Goal: Communication & Community: Answer question/provide support

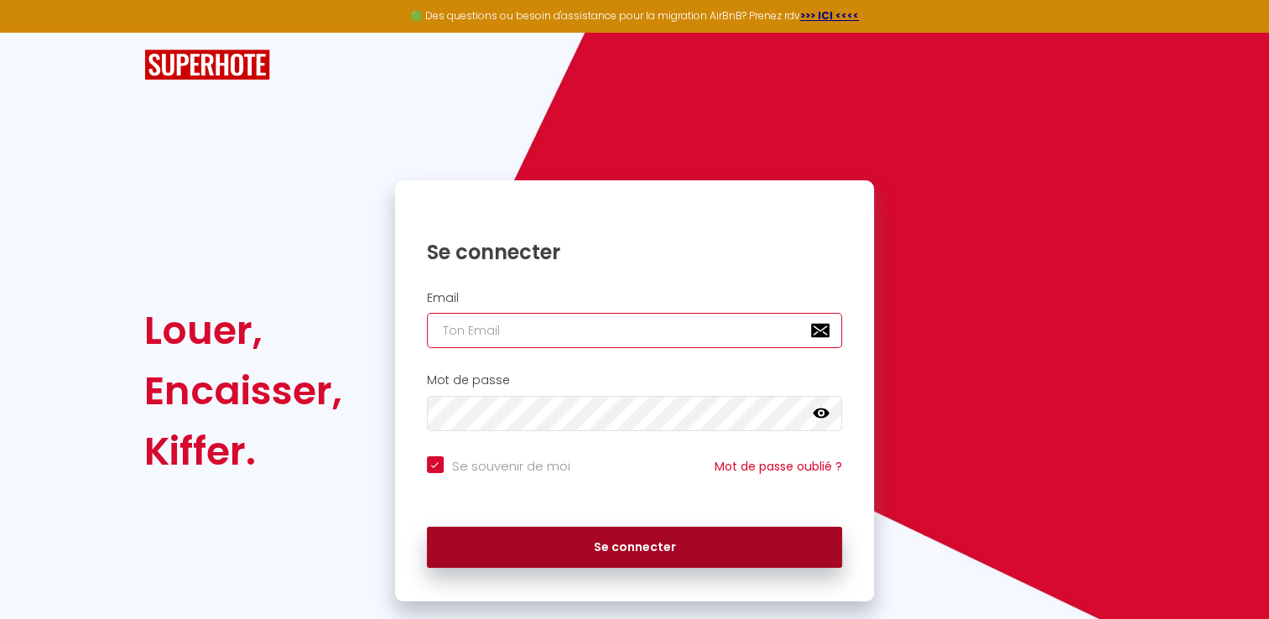
type input "[EMAIL_ADDRESS][DOMAIN_NAME]"
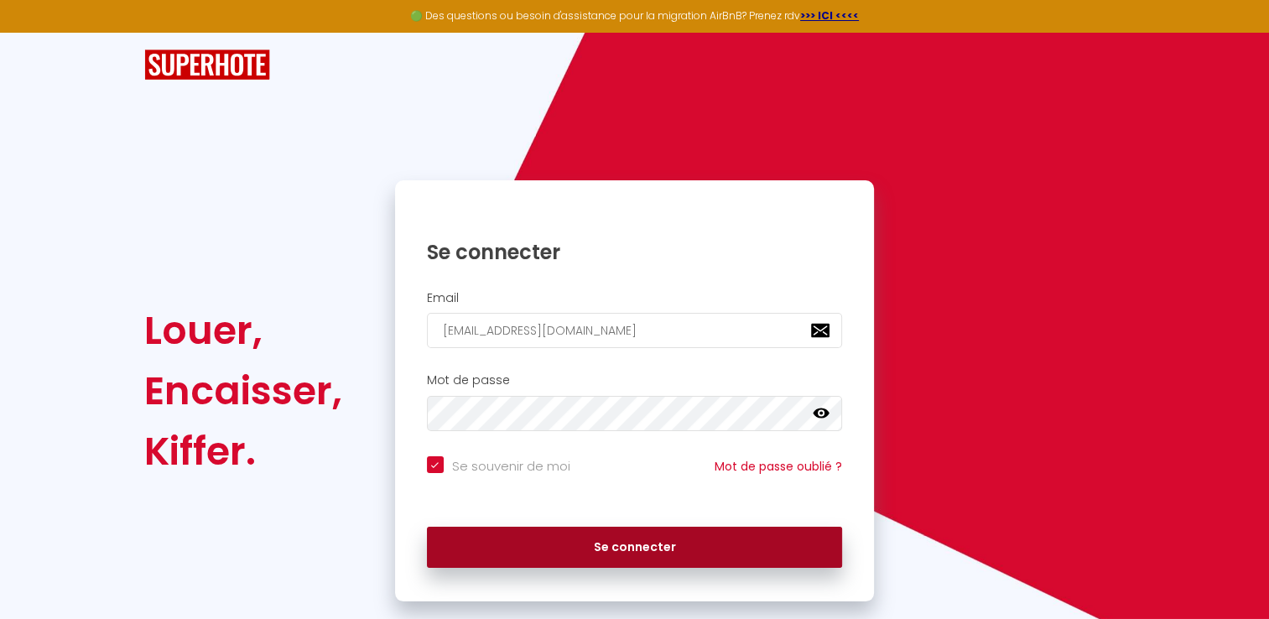
click at [631, 552] on button "Se connecter" at bounding box center [635, 548] width 416 height 42
checkbox input "true"
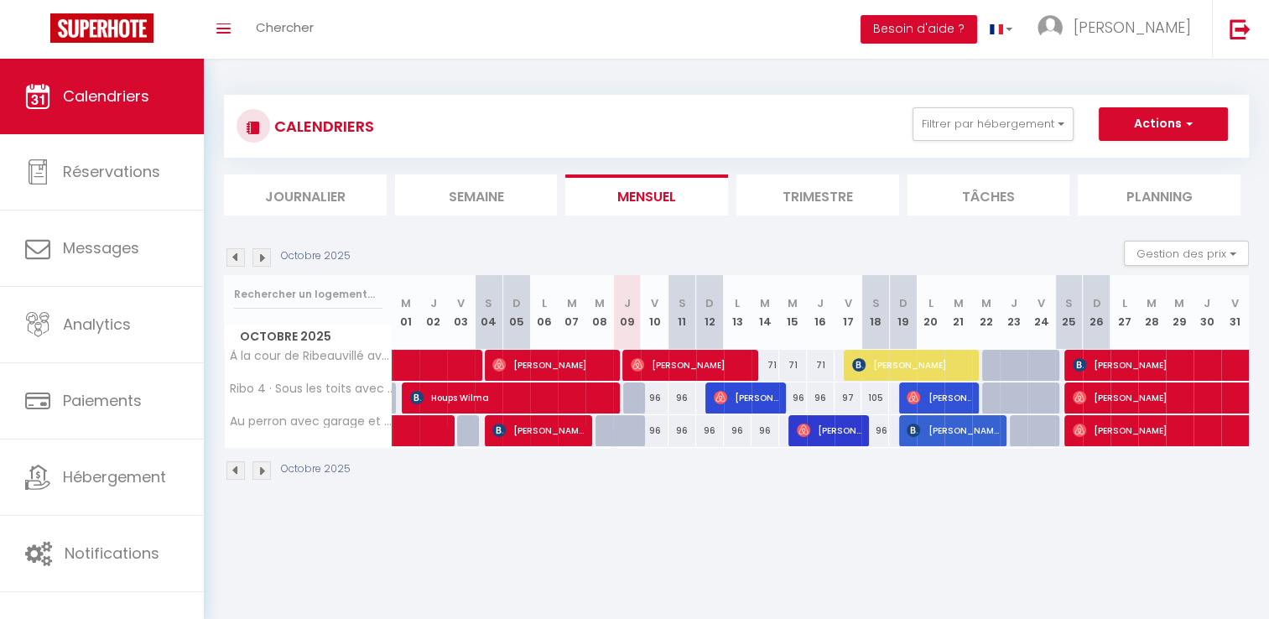
click at [769, 445] on div "96" at bounding box center [766, 430] width 28 height 31
type input "96"
type input "[DATE]"
type input "Mer 15 Octobre 2025"
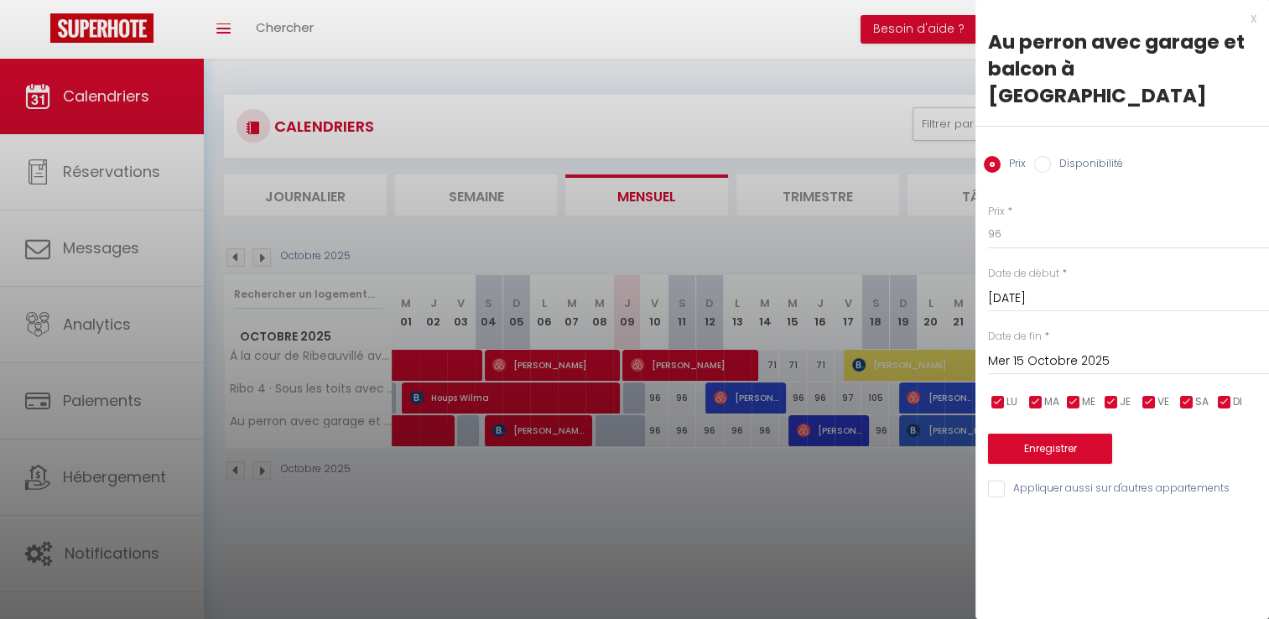
click at [1257, 22] on div "x Au perron avec garage et balcon à Ribeauville Prix Disponibilité Prix * 96 St…" at bounding box center [1123, 258] width 294 height 516
click at [1256, 17] on div "x" at bounding box center [1116, 18] width 281 height 20
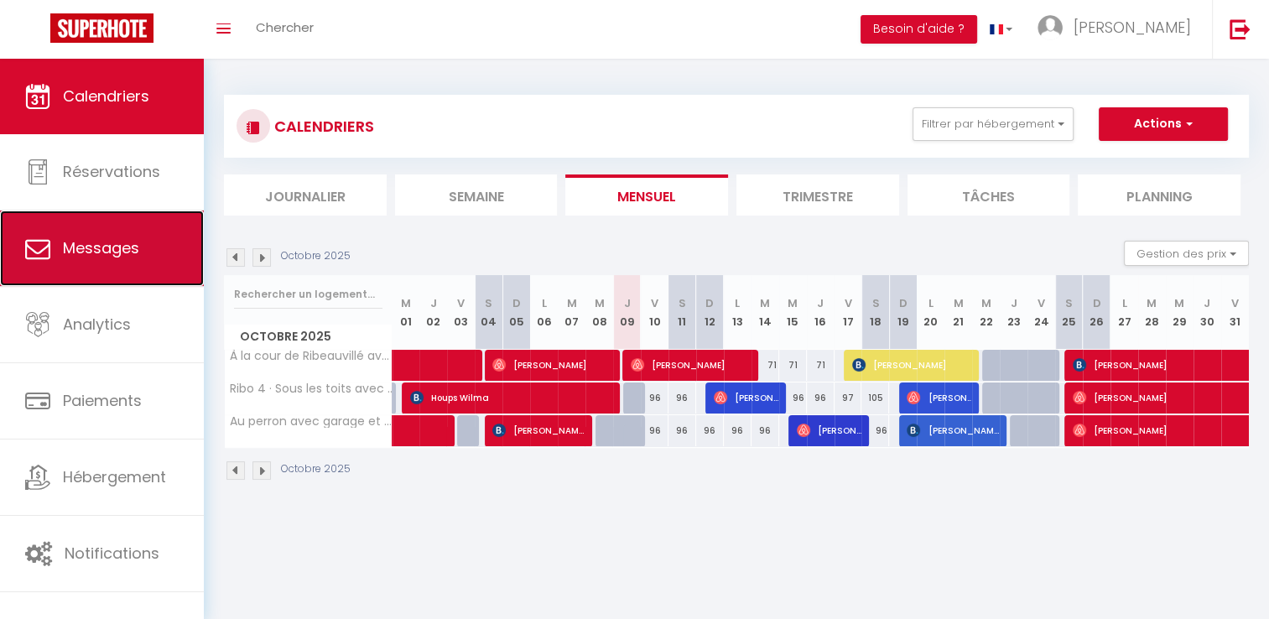
click at [135, 239] on span "Messages" at bounding box center [101, 247] width 76 height 21
select select "message"
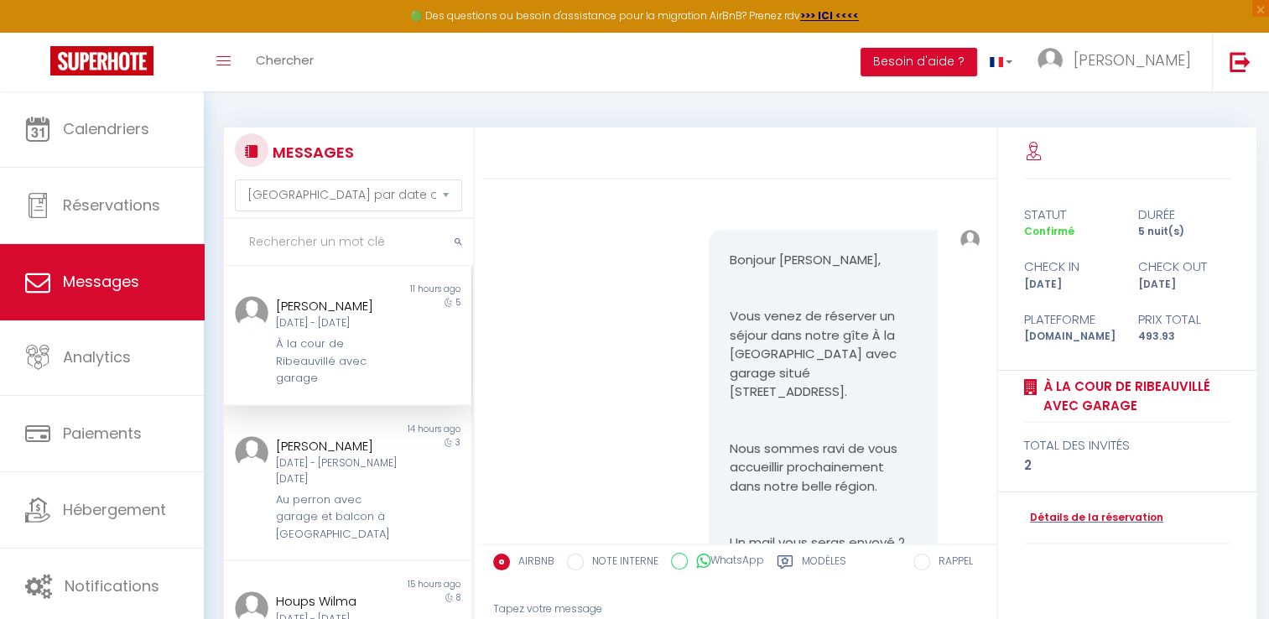
scroll to position [1264, 0]
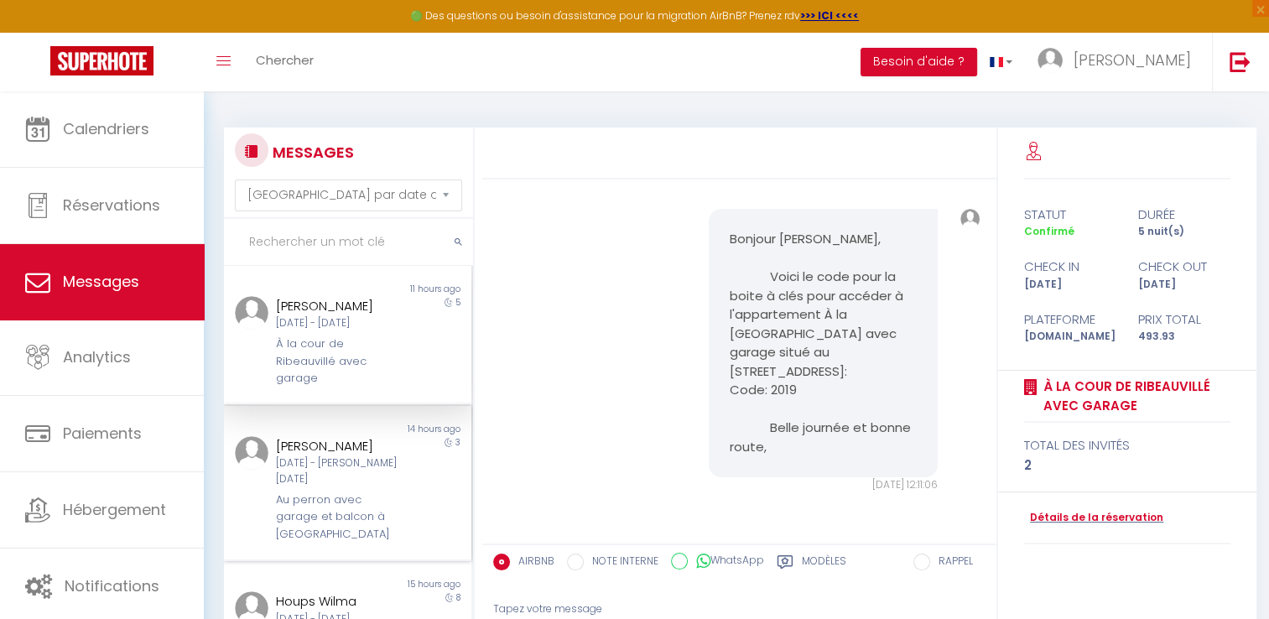
click at [331, 518] on div "Au perron avec garage et balcon à [GEOGRAPHIC_DATA]" at bounding box center [337, 517] width 122 height 51
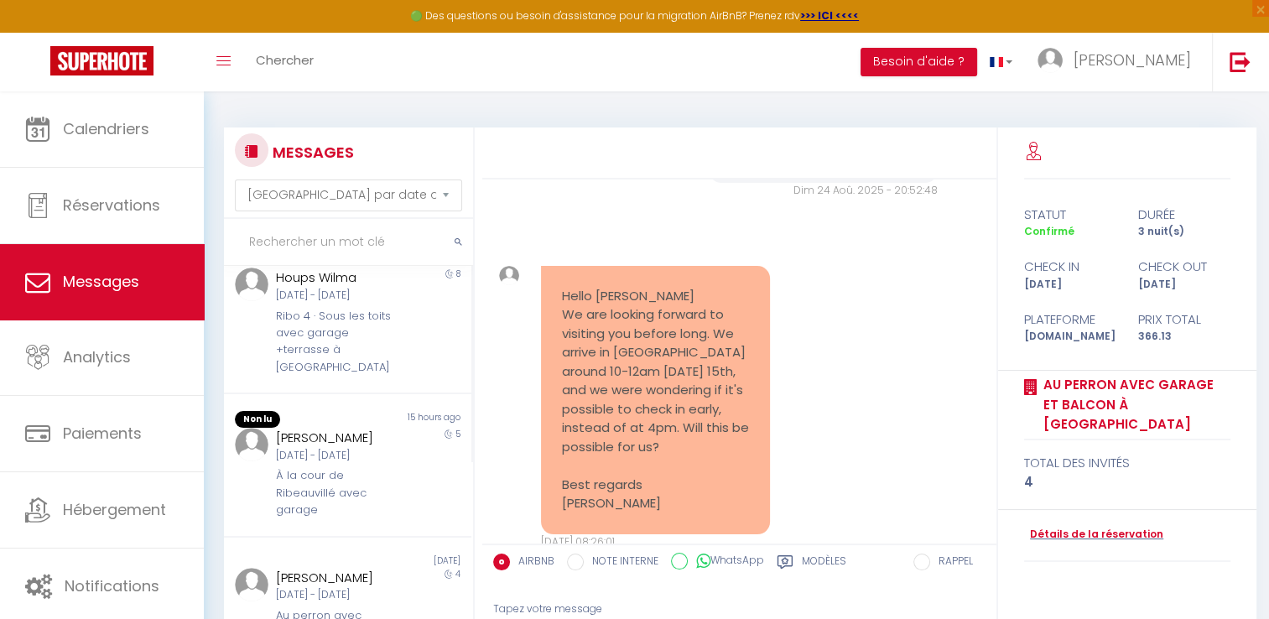
scroll to position [315, 0]
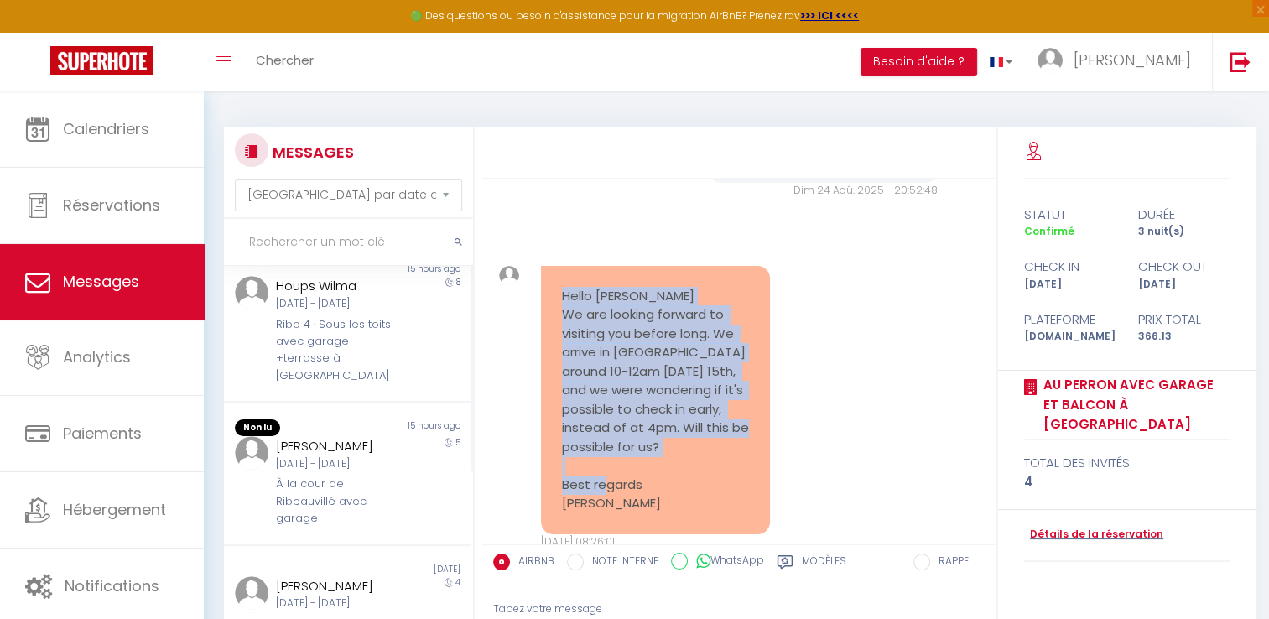
drag, startPoint x: 564, startPoint y: 241, endPoint x: 683, endPoint y: 450, distance: 240.5
click at [683, 450] on pre "Hello [PERSON_NAME] We are looking forward to visiting you before long. We arri…" at bounding box center [656, 400] width 188 height 227
copy pre "Hello [PERSON_NAME] We are looking forward to visiting you before long. We arri…"
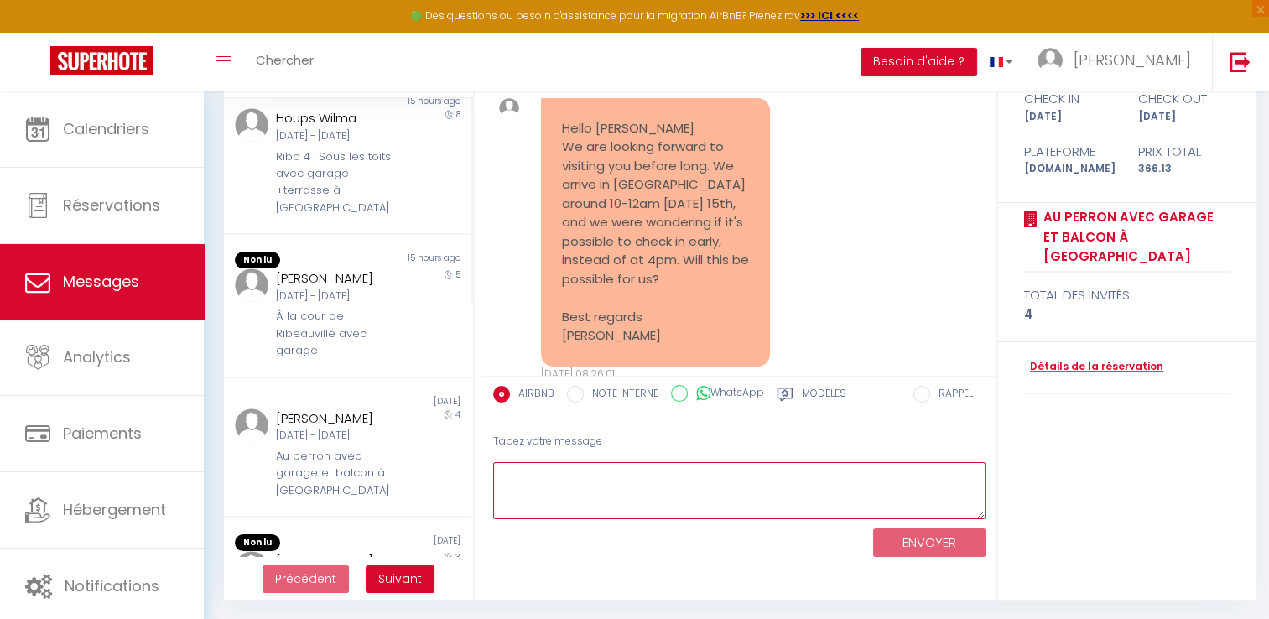
click at [560, 472] on textarea at bounding box center [739, 491] width 492 height 58
paste textarea "Hello [PERSON_NAME],I am the owner of the cottage. I am delighted to welcome yo…"
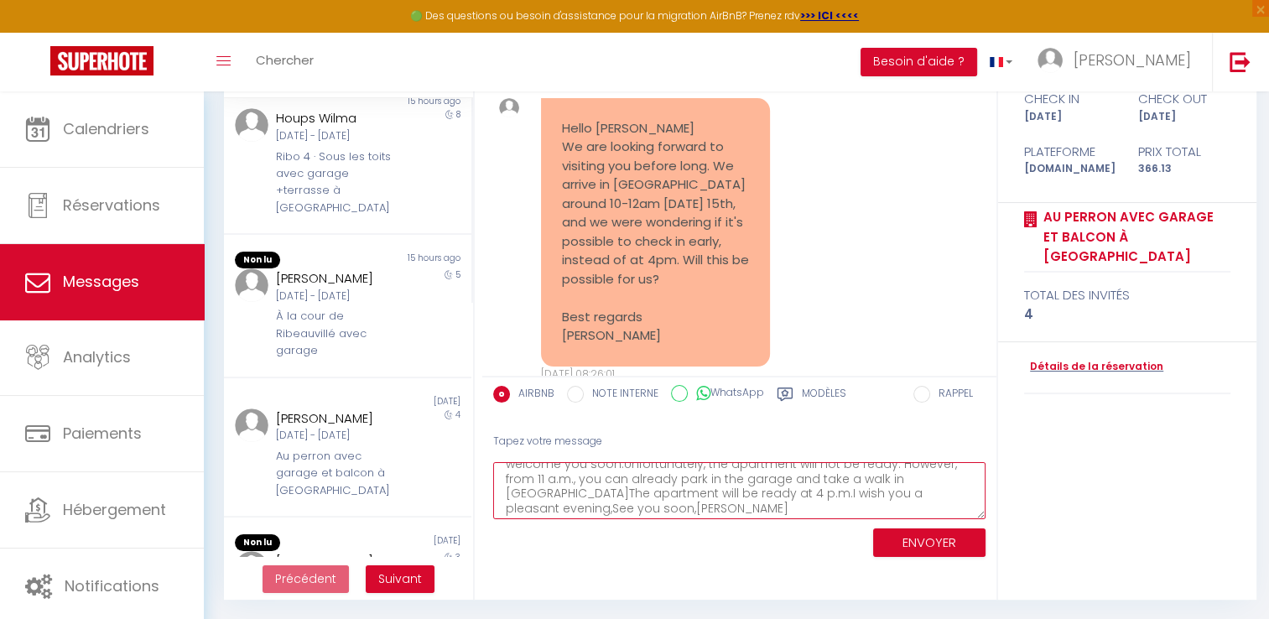
scroll to position [29, 0]
type textarea "Hello [PERSON_NAME],I am the owner of the cottage. I am delighted to welcome yo…"
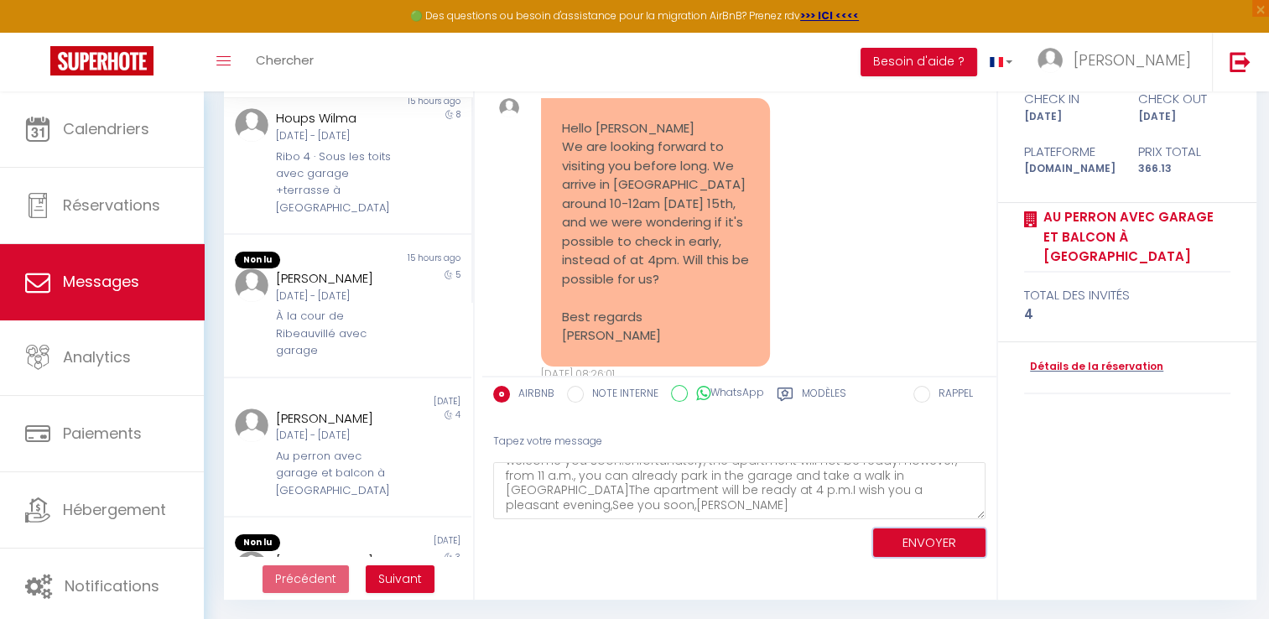
click at [930, 535] on button "ENVOYER" at bounding box center [929, 543] width 112 height 29
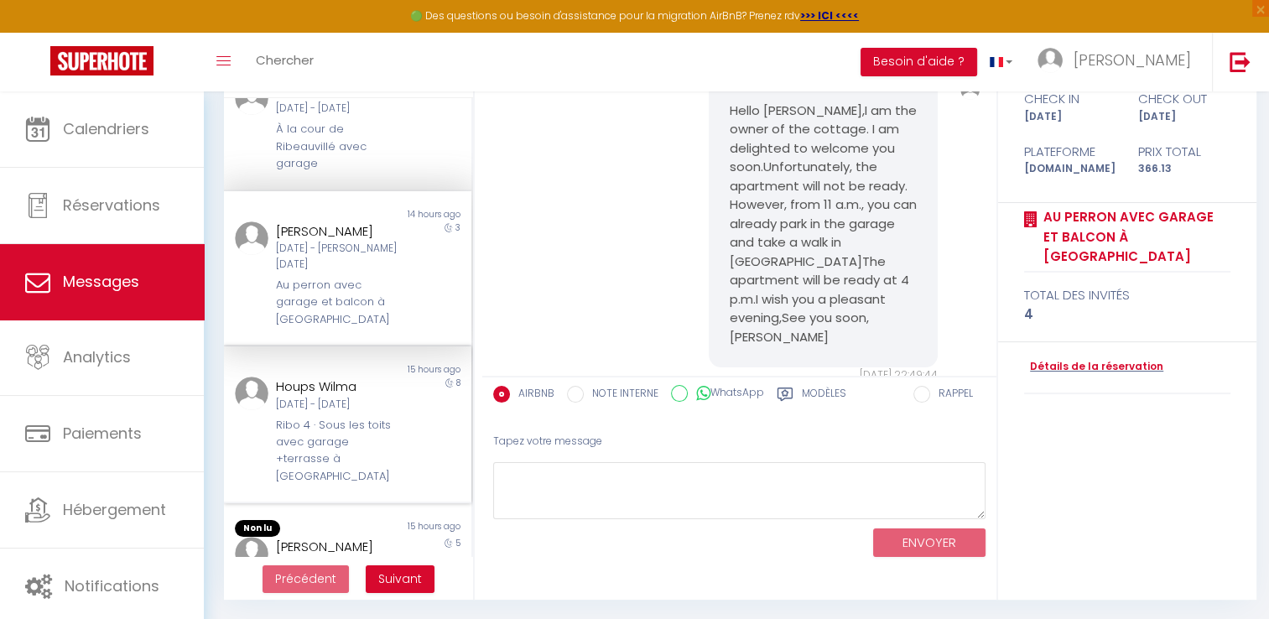
scroll to position [0, 0]
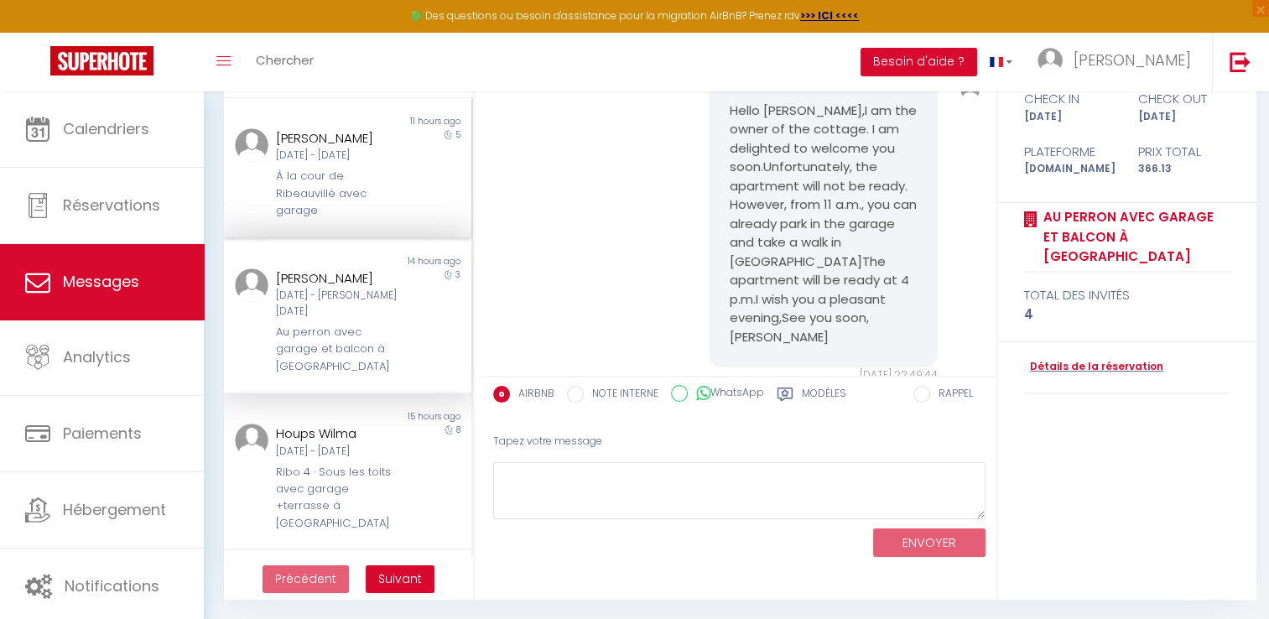
click at [338, 188] on div "À la cour de Ribeauvillé avec garage" at bounding box center [337, 193] width 122 height 51
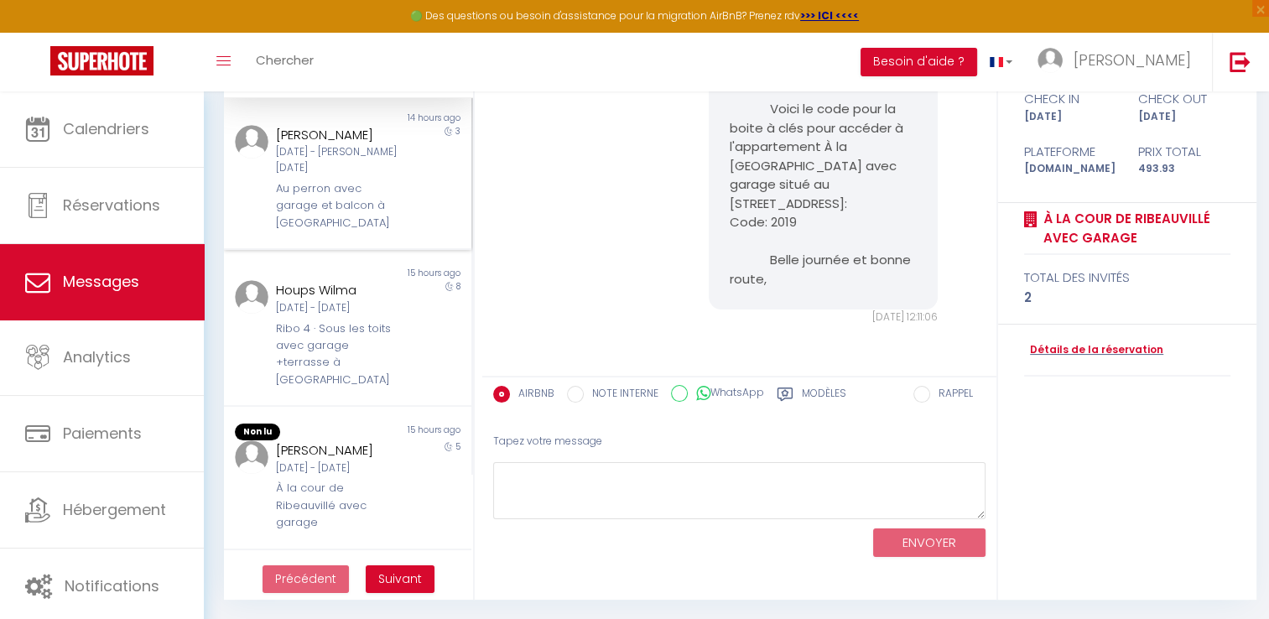
scroll to position [144, 0]
click at [362, 227] on div "Au perron avec garage et balcon à [GEOGRAPHIC_DATA]" at bounding box center [337, 205] width 122 height 51
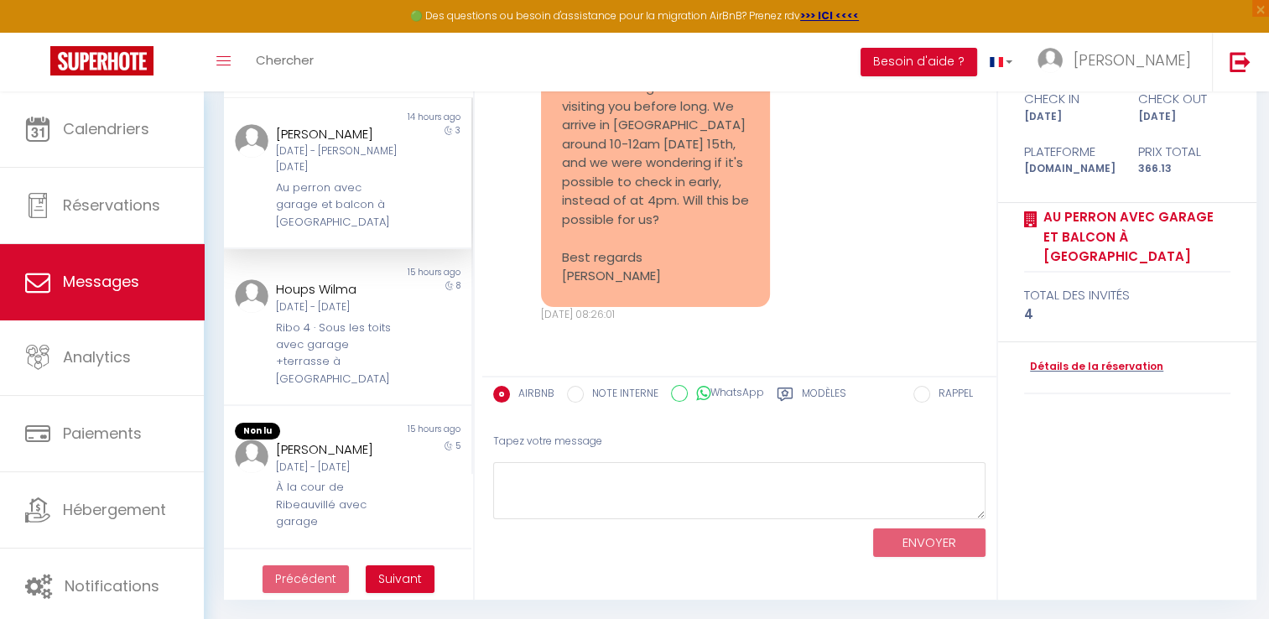
scroll to position [933, 0]
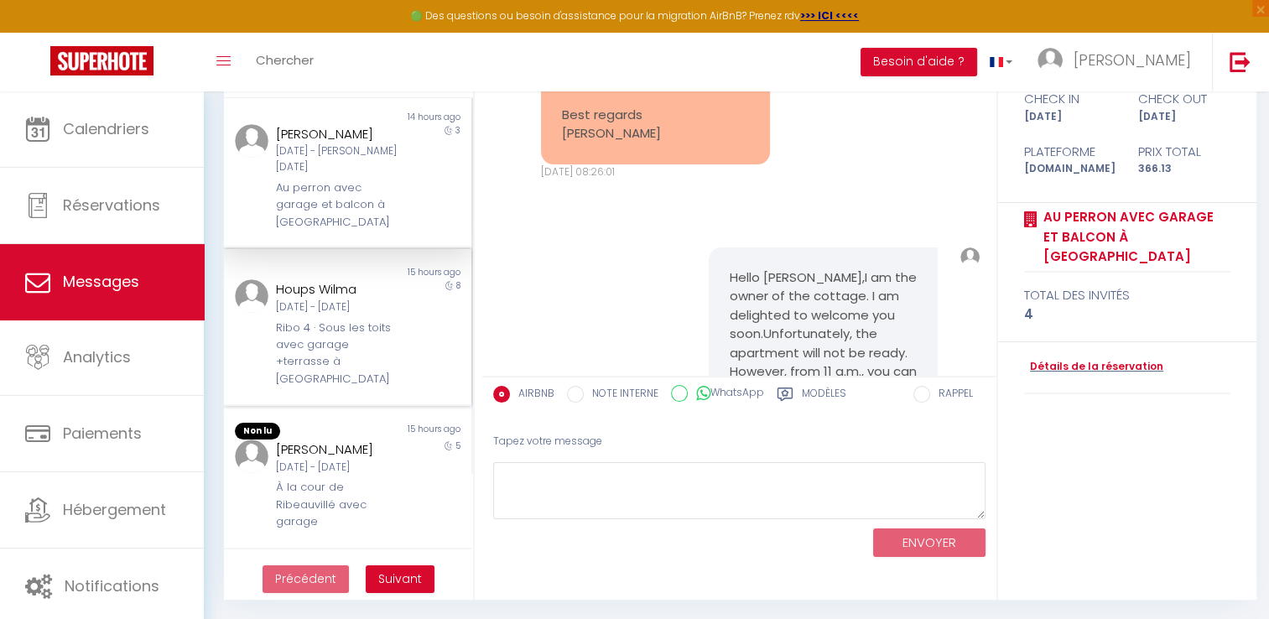
click at [320, 341] on div "Ribo 4 · Sous les toits avec garage +terrasse à [GEOGRAPHIC_DATA]" at bounding box center [337, 354] width 122 height 69
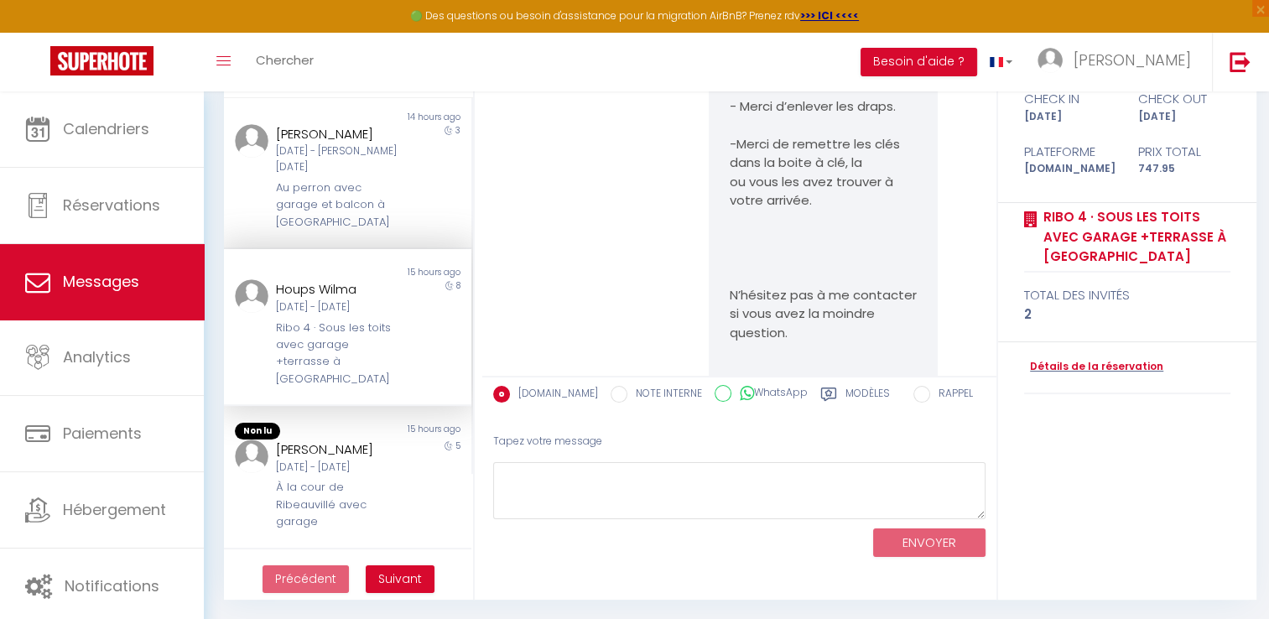
scroll to position [1486, 0]
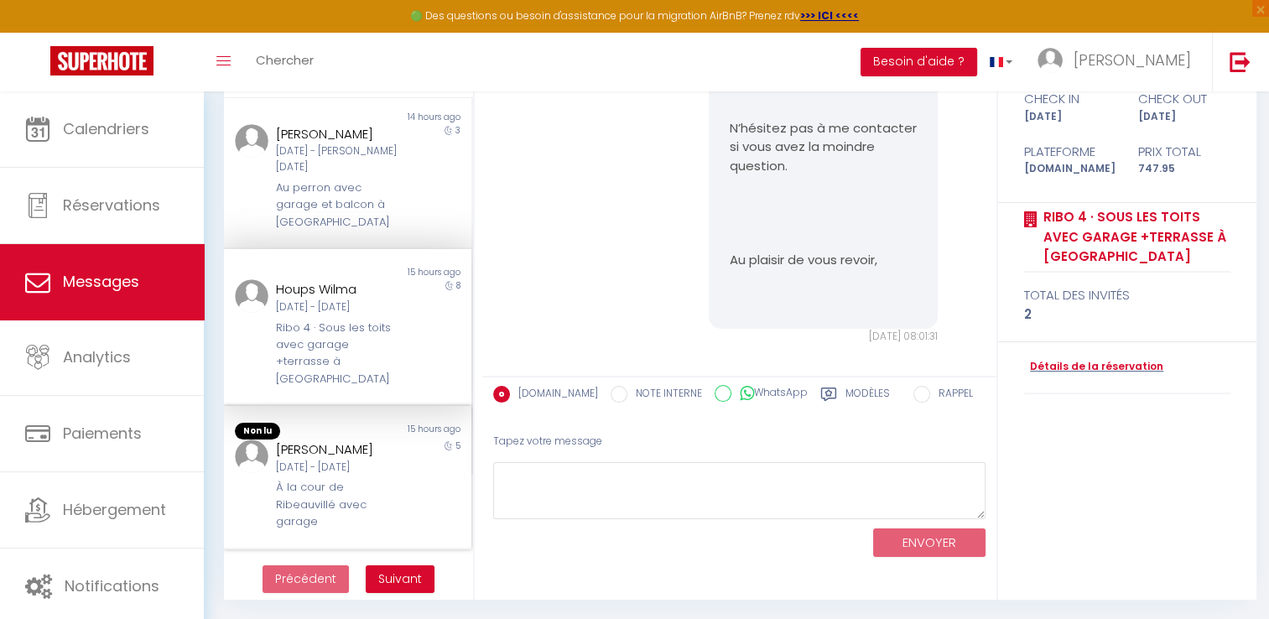
click at [323, 476] on div "[DATE] - [DATE]" at bounding box center [337, 468] width 122 height 16
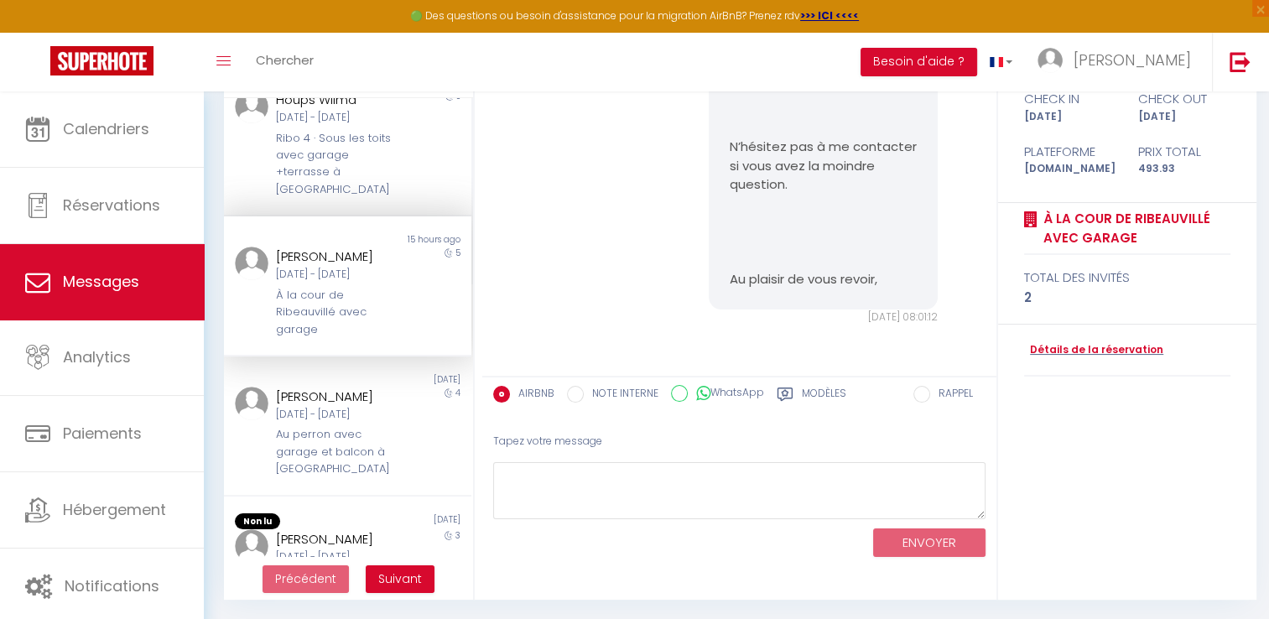
scroll to position [438, 0]
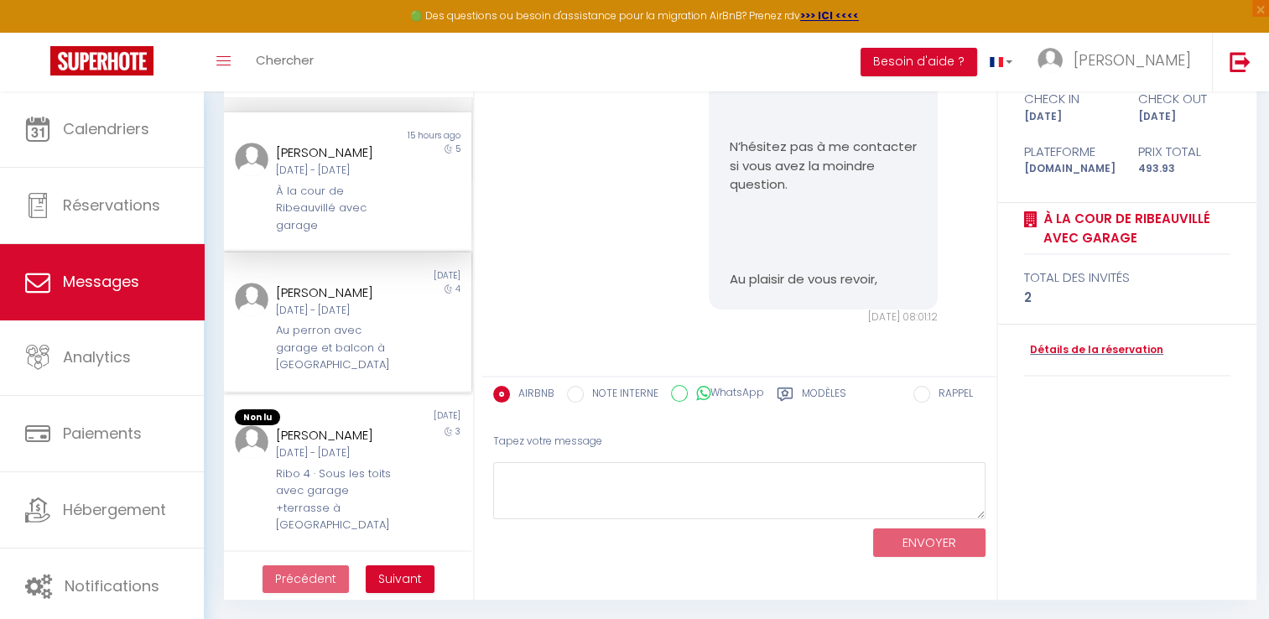
click at [319, 319] on div "[DATE] - [DATE]" at bounding box center [337, 311] width 122 height 16
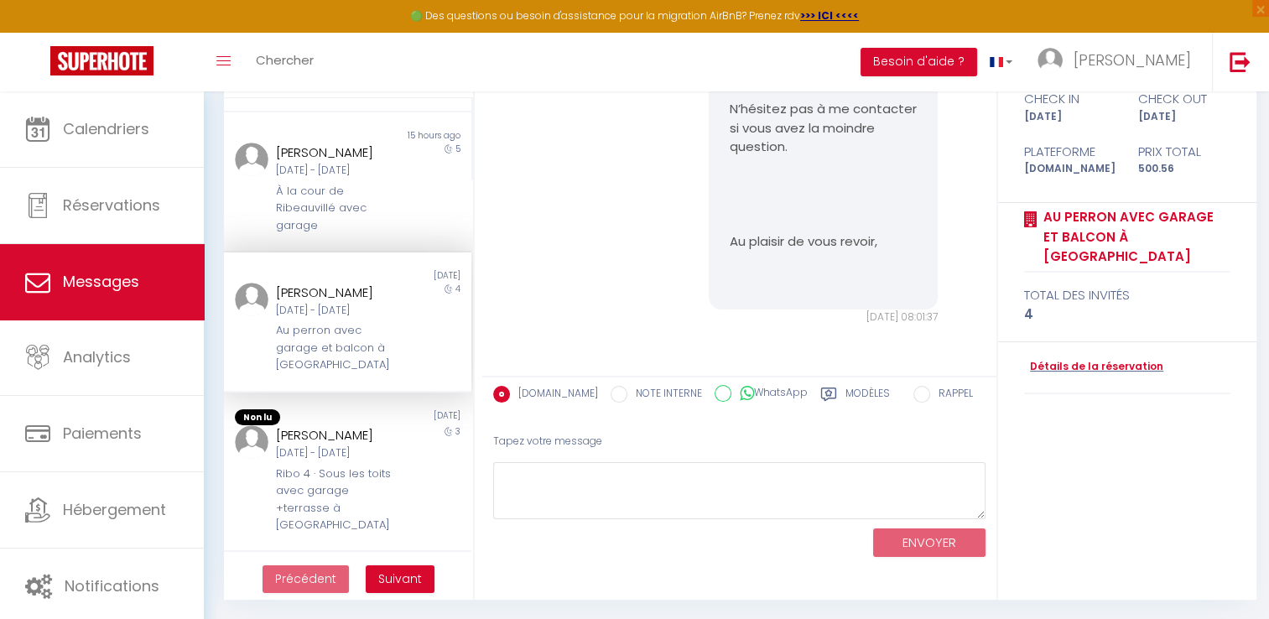
scroll to position [2415, 0]
click at [379, 446] on div "[PERSON_NAME]" at bounding box center [337, 435] width 122 height 20
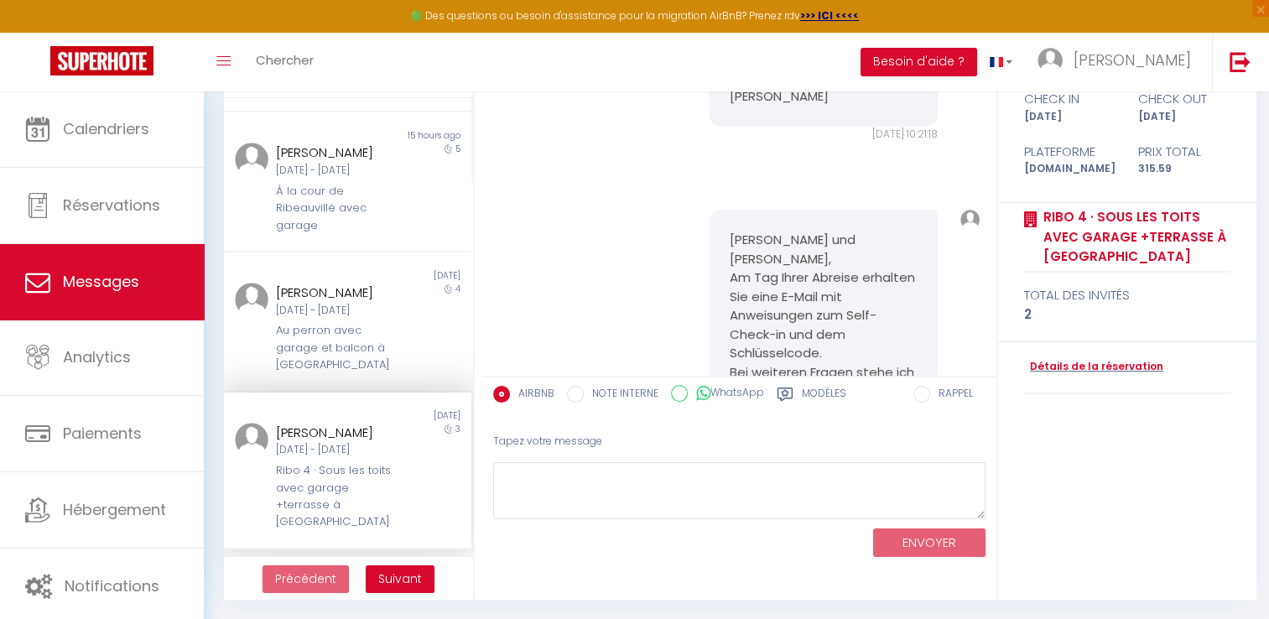
scroll to position [1671, 0]
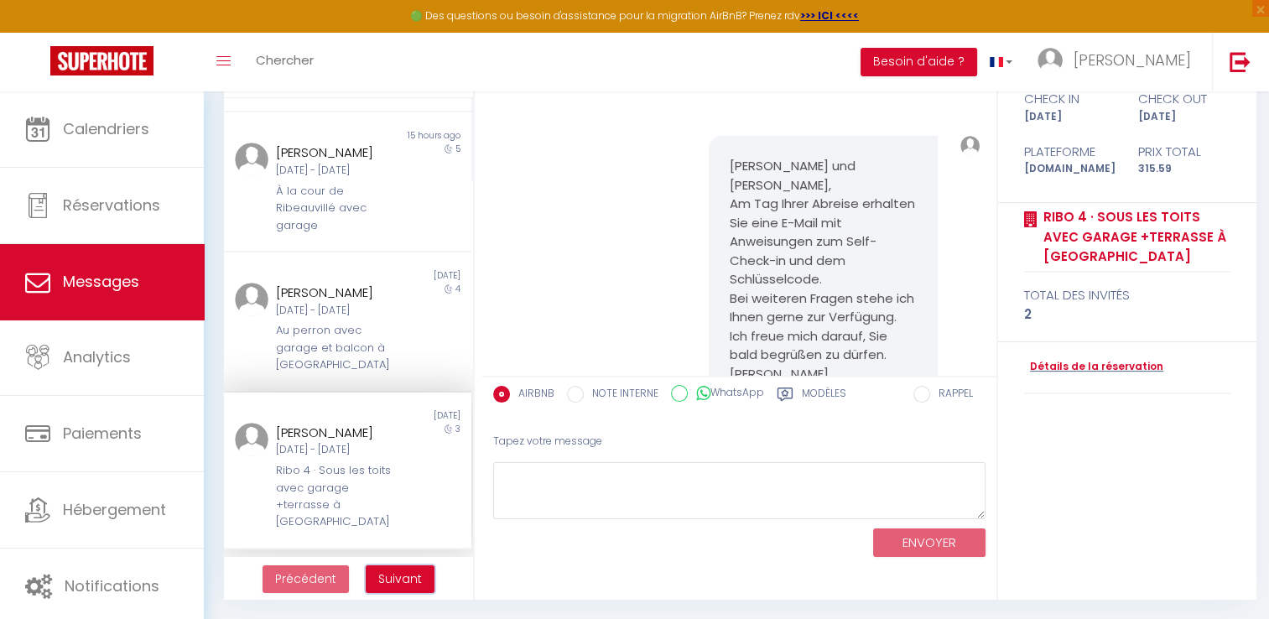
click at [405, 582] on span "Suivant" at bounding box center [400, 579] width 44 height 17
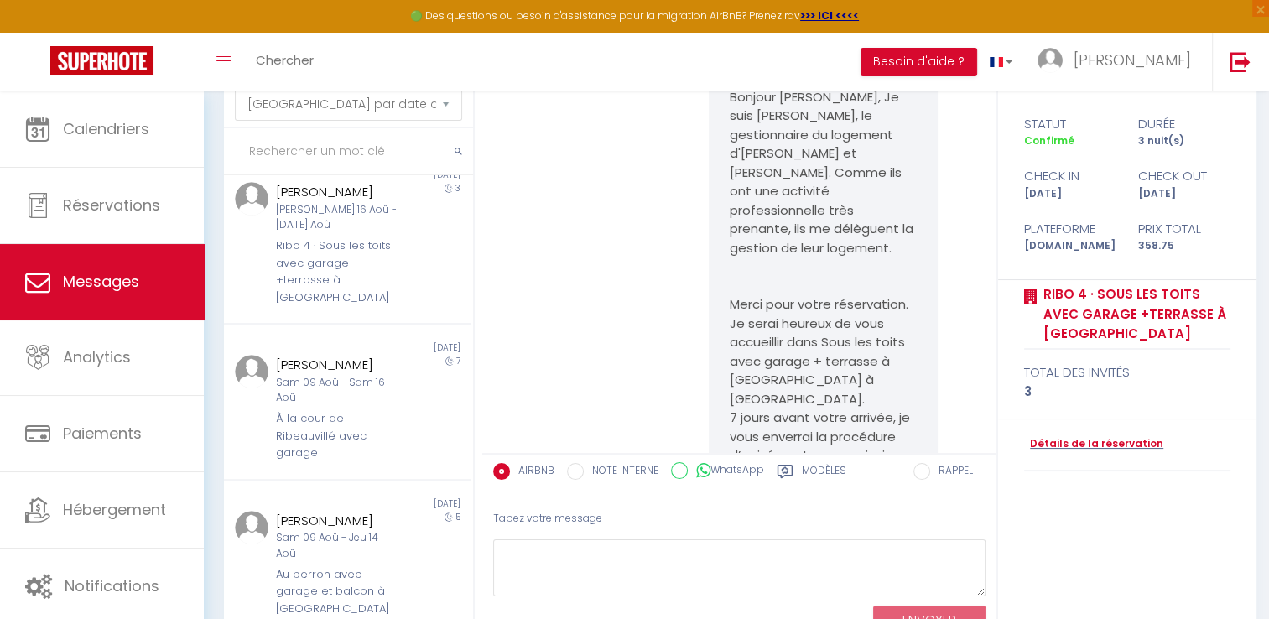
scroll to position [168, 0]
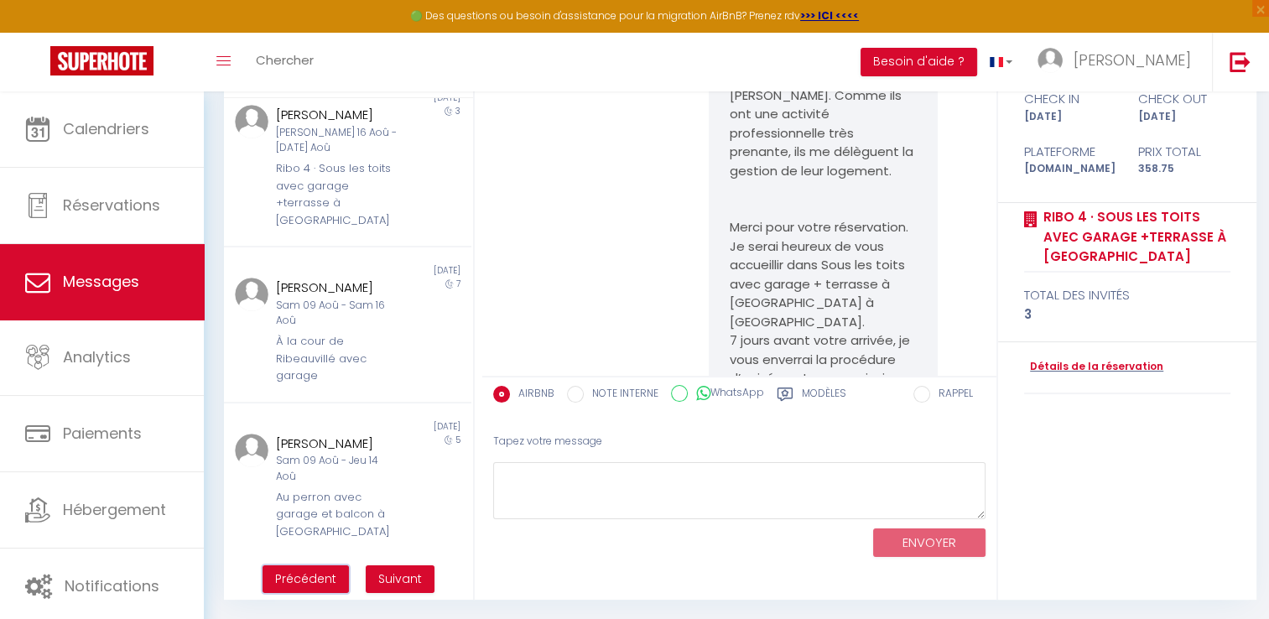
click at [315, 576] on span "Précédent" at bounding box center [305, 579] width 61 height 17
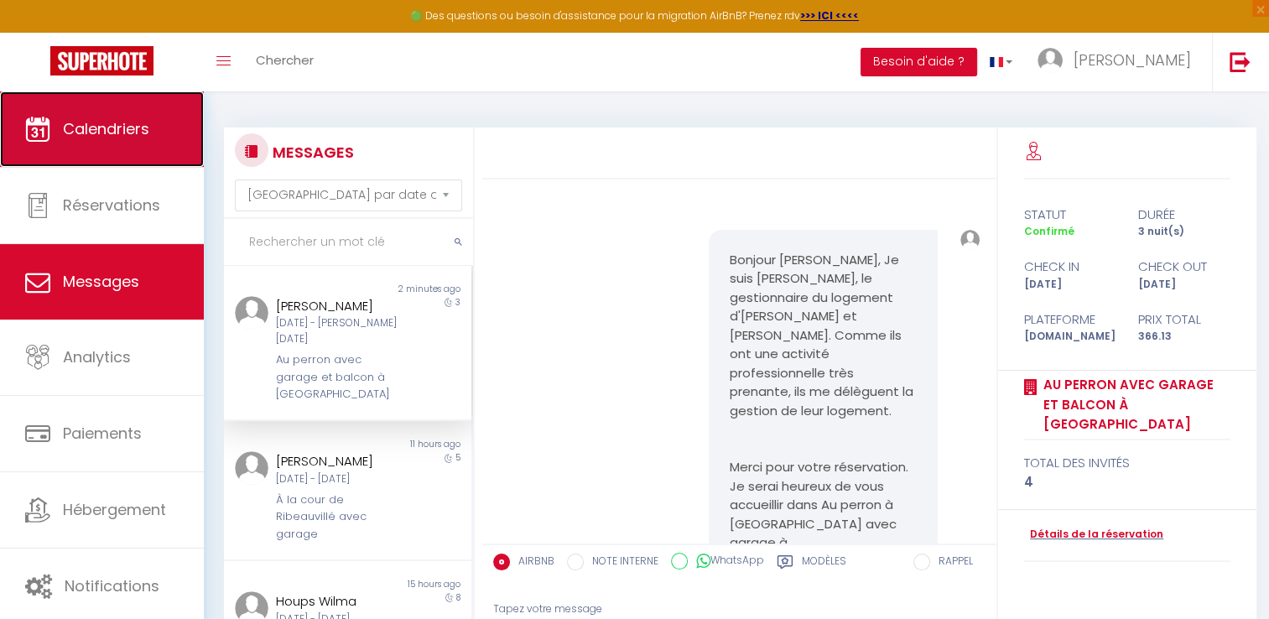
click at [114, 137] on span "Calendriers" at bounding box center [106, 128] width 86 height 21
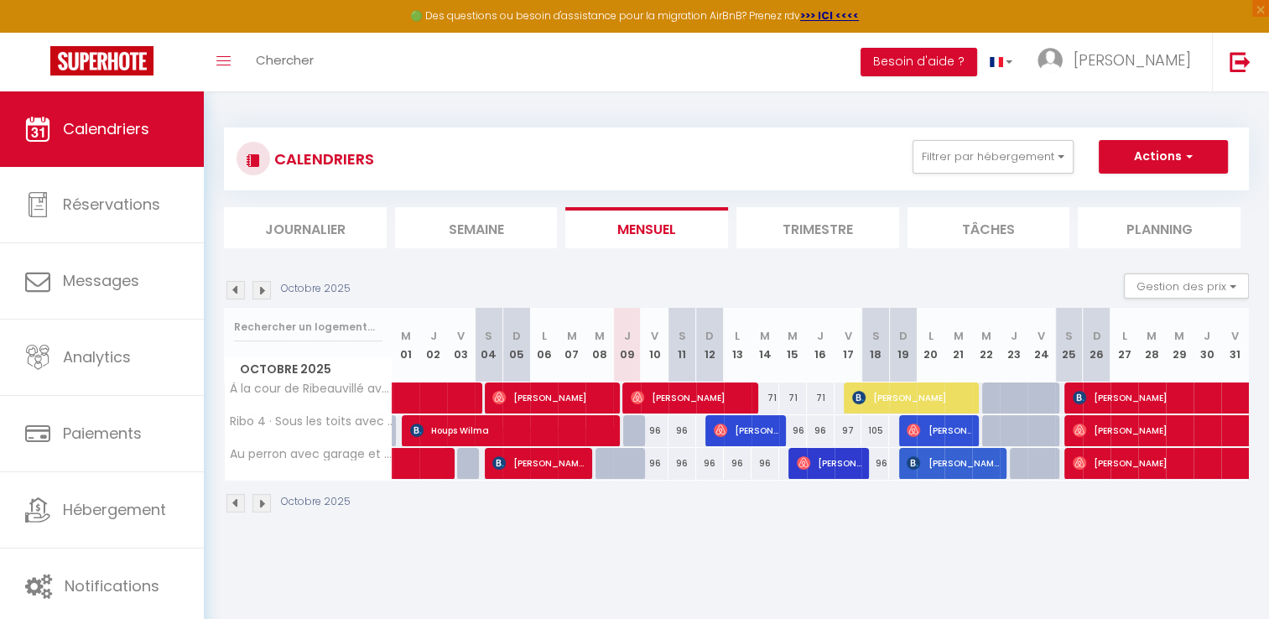
click at [261, 290] on img at bounding box center [262, 290] width 18 height 18
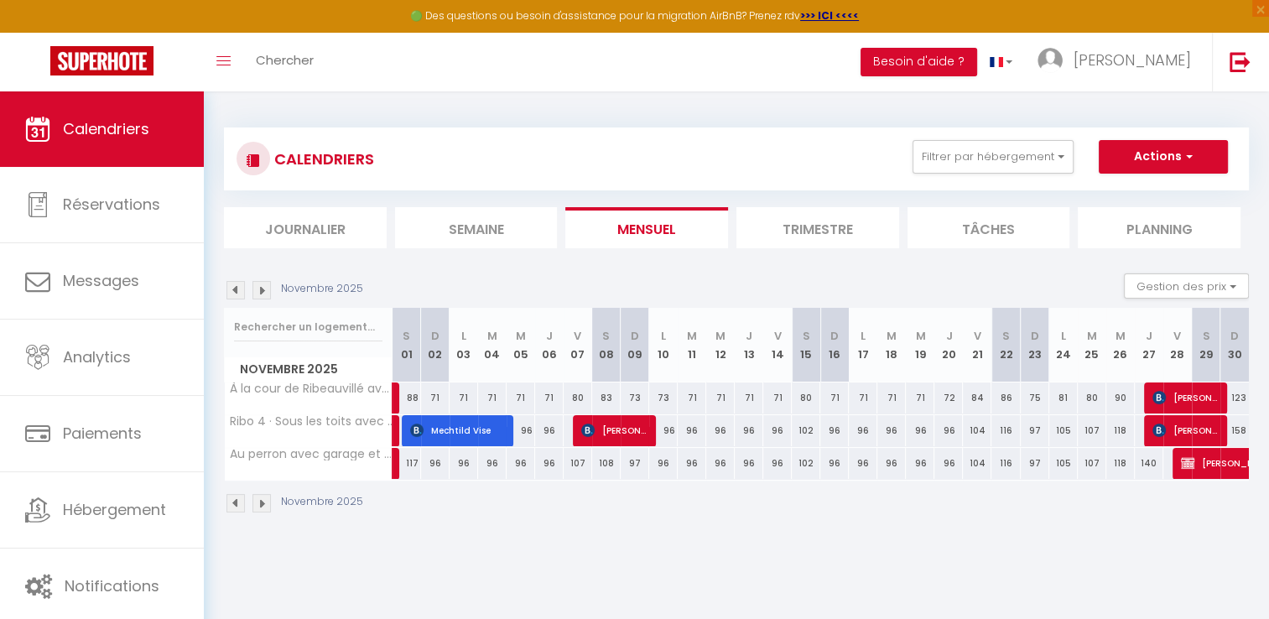
click at [261, 290] on img at bounding box center [262, 290] width 18 height 18
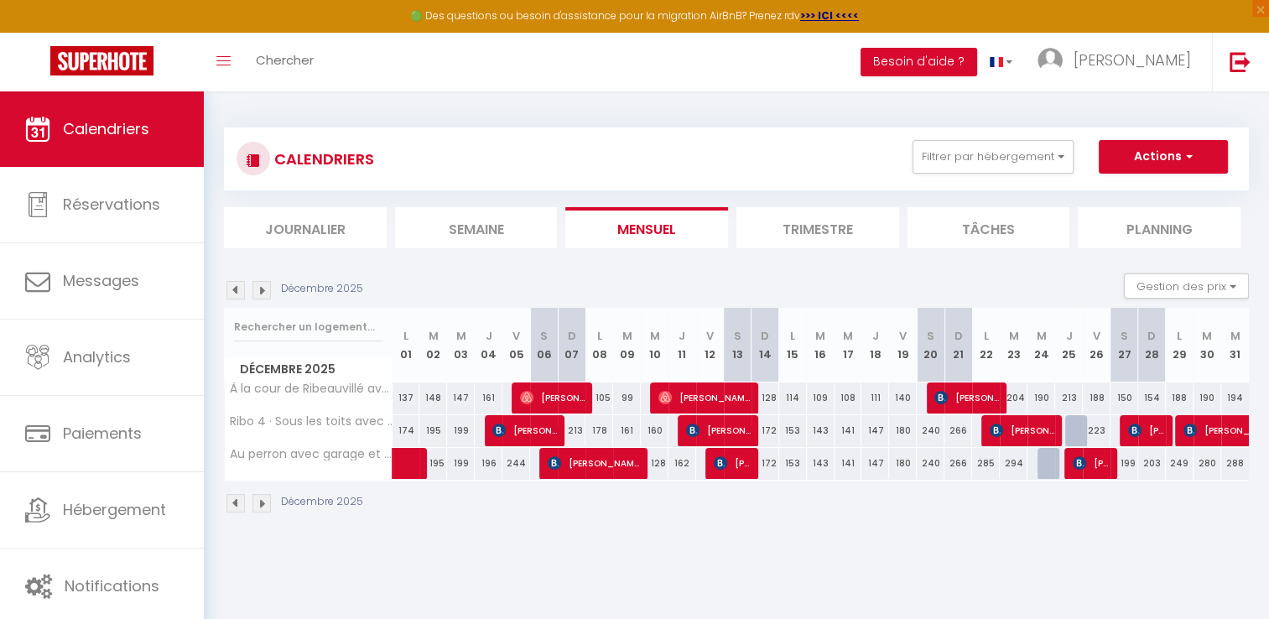
click at [261, 290] on img at bounding box center [262, 290] width 18 height 18
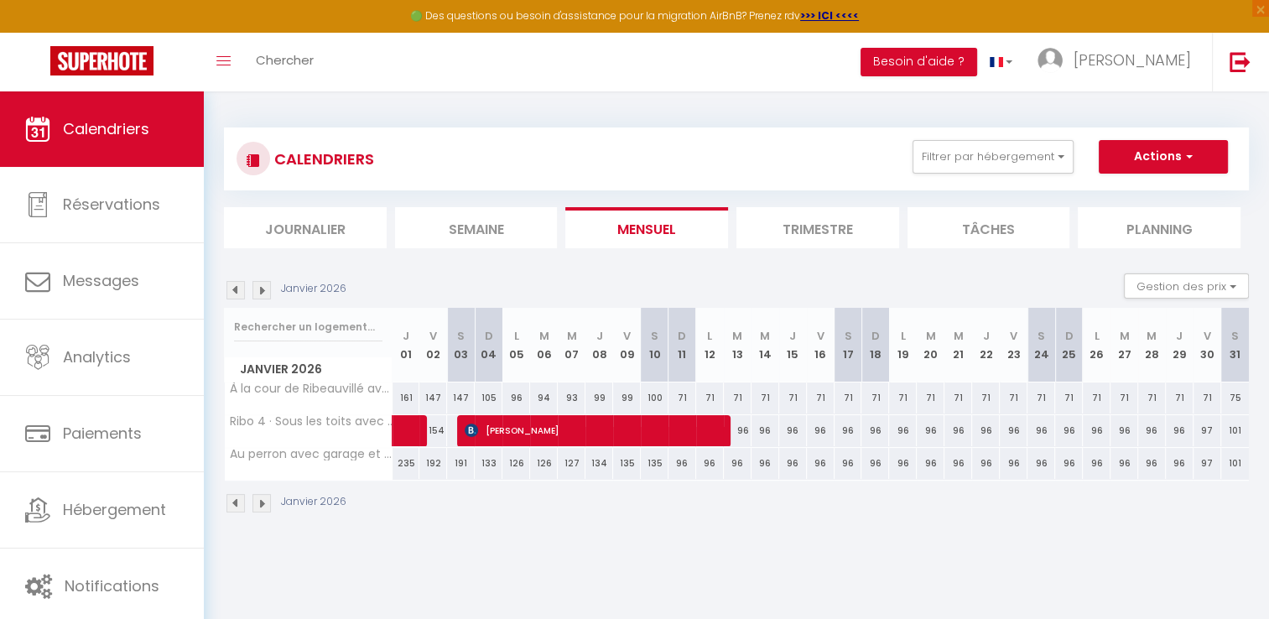
click at [261, 290] on img at bounding box center [262, 290] width 18 height 18
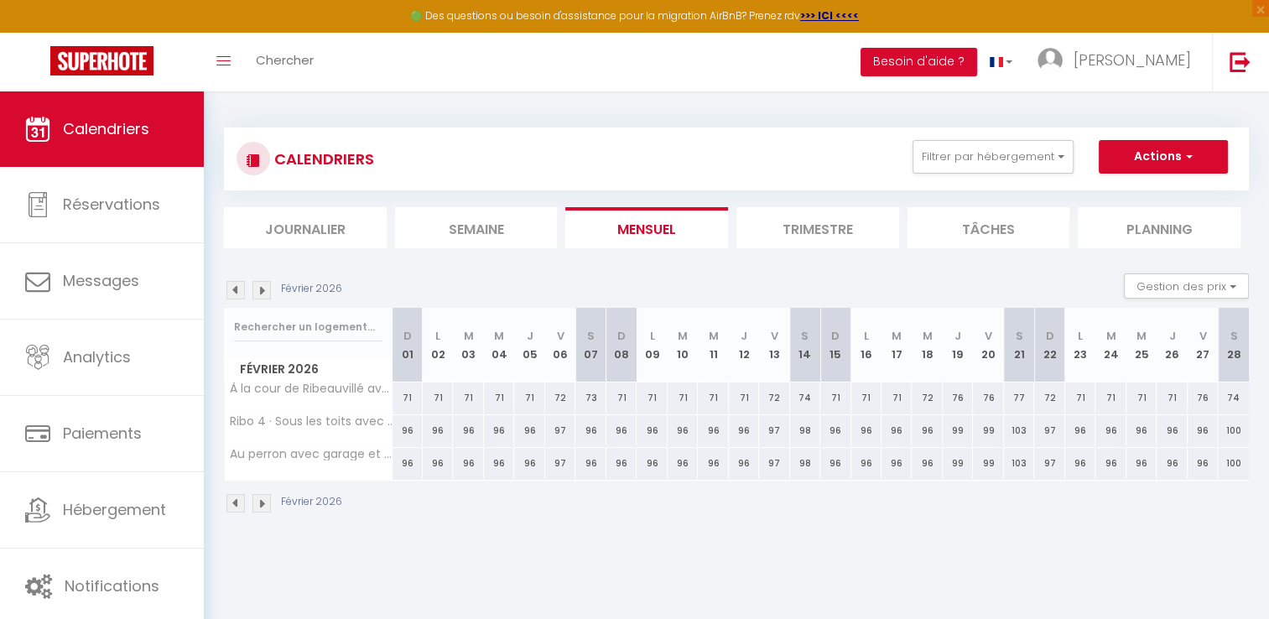
click at [261, 290] on img at bounding box center [262, 290] width 18 height 18
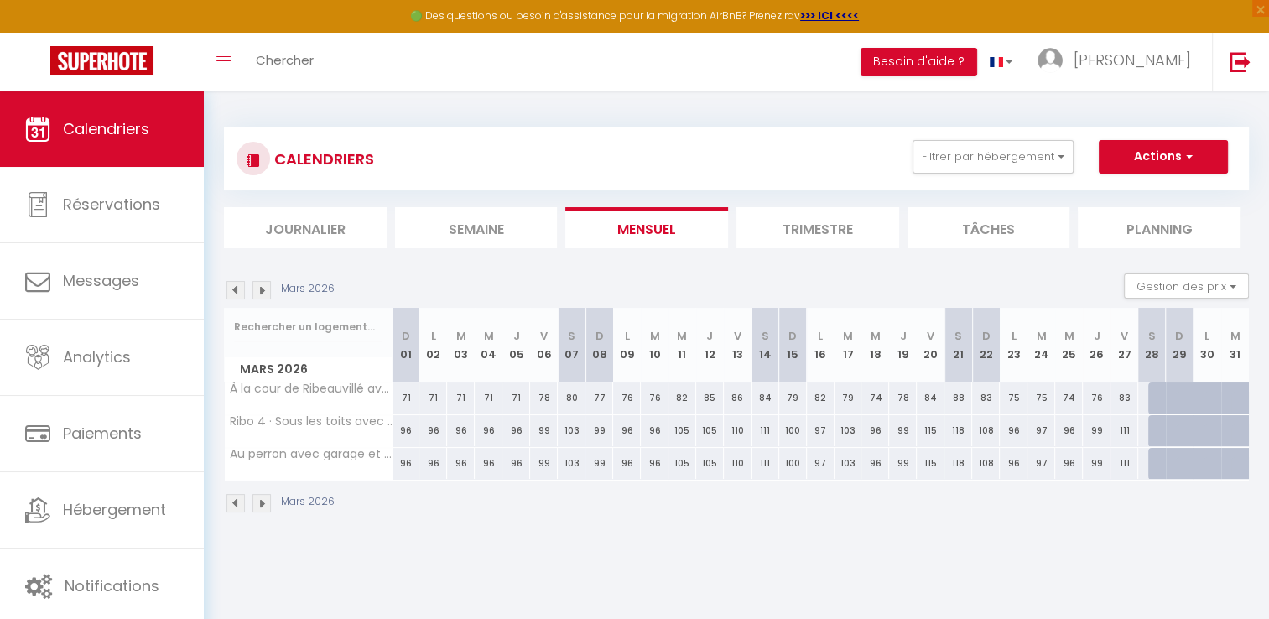
click at [261, 290] on img at bounding box center [262, 290] width 18 height 18
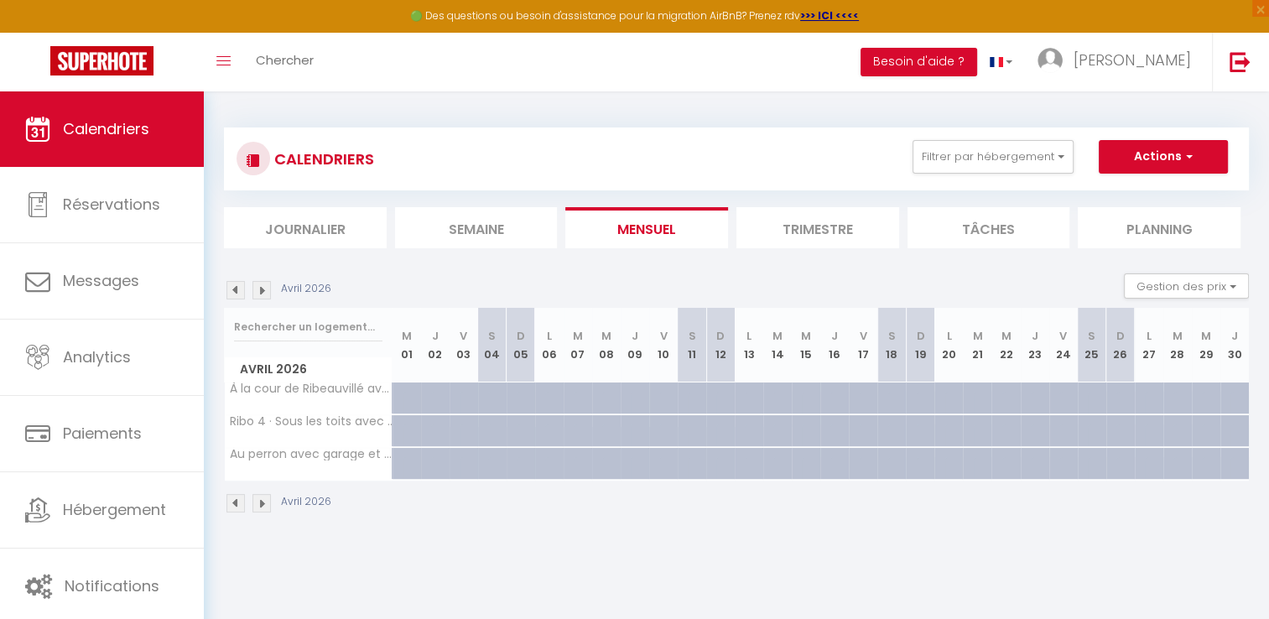
click at [239, 290] on img at bounding box center [236, 290] width 18 height 18
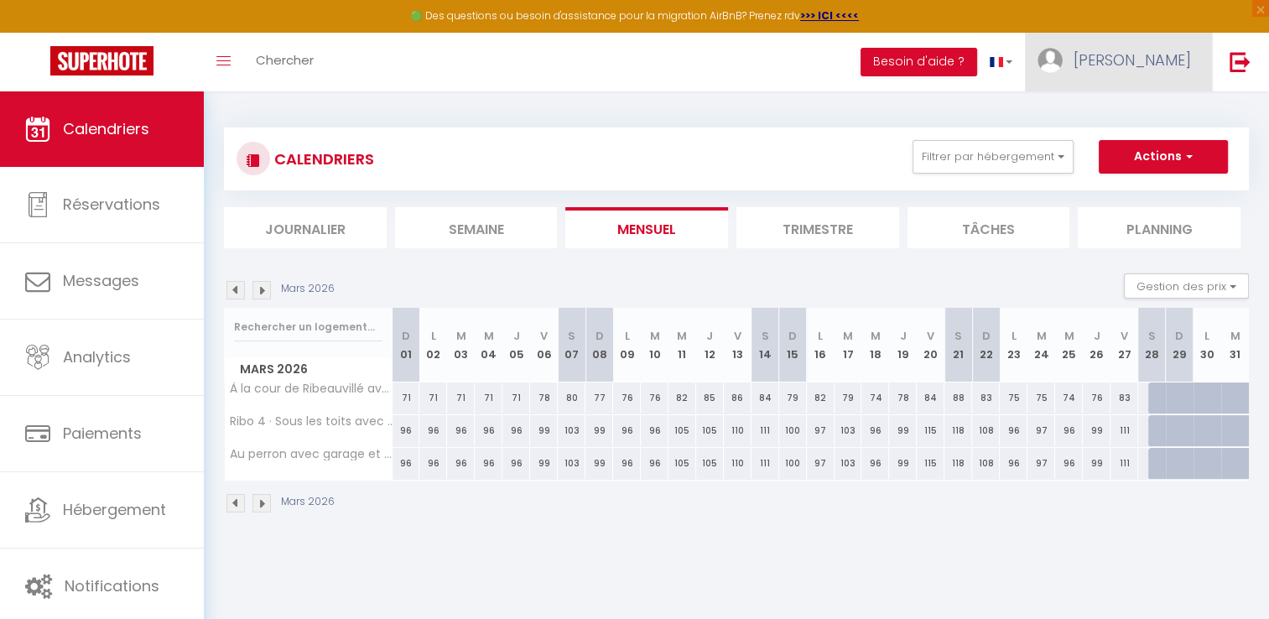
click at [1132, 62] on link "[PERSON_NAME]" at bounding box center [1118, 62] width 187 height 59
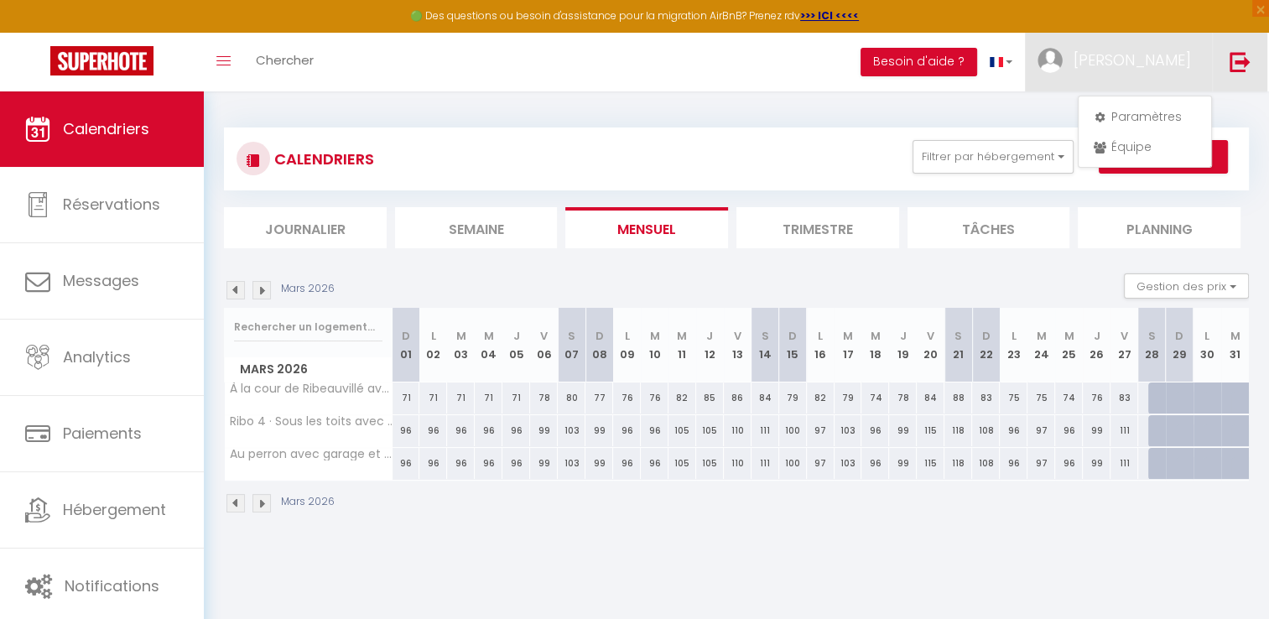
click at [1242, 69] on img at bounding box center [1240, 61] width 21 height 21
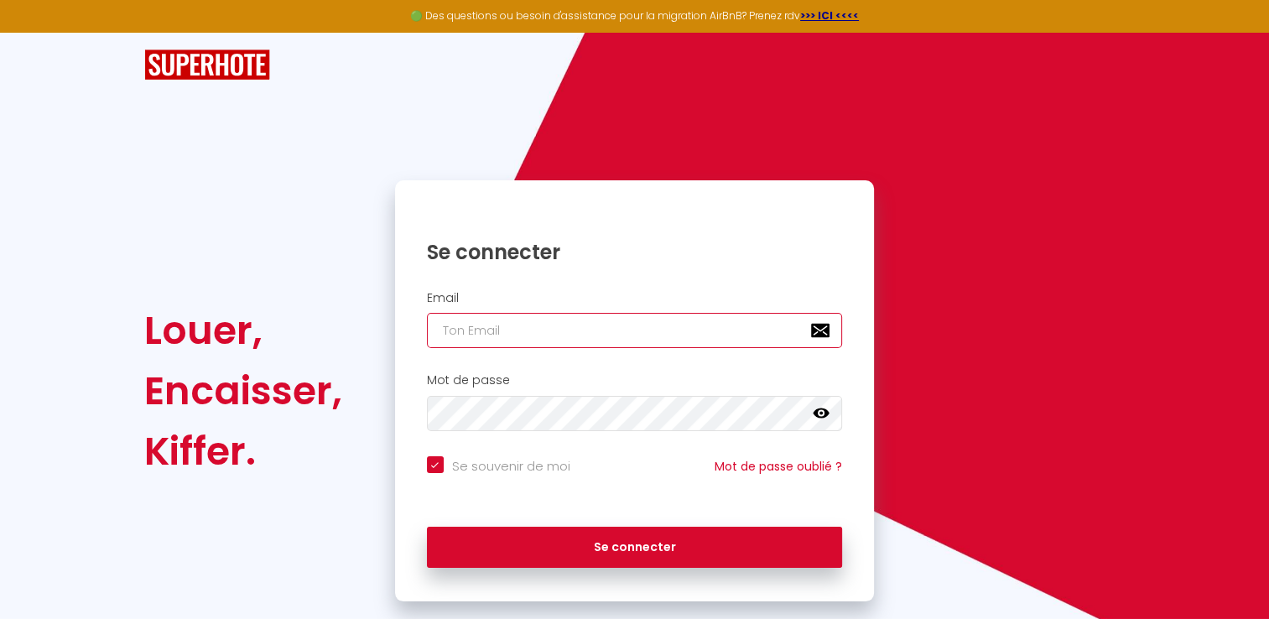
type input "[EMAIL_ADDRESS][DOMAIN_NAME]"
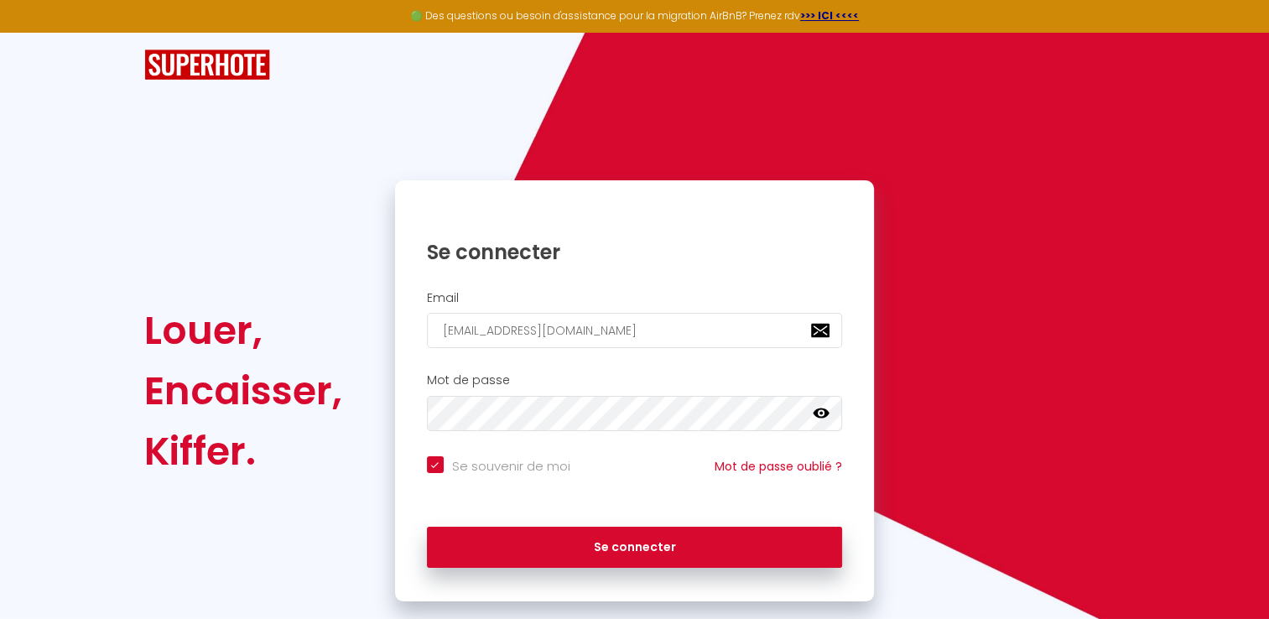
checkbox input "true"
